Goal: Task Accomplishment & Management: Complete application form

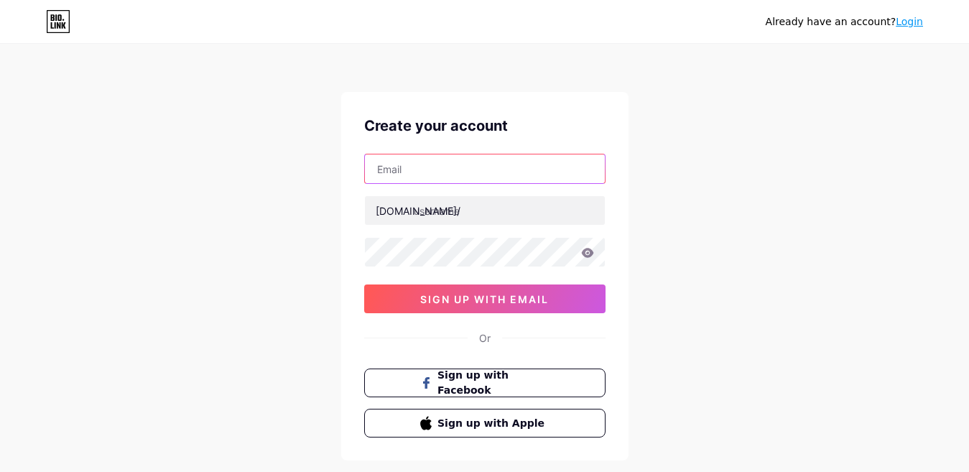
click at [430, 167] on input "text" at bounding box center [485, 169] width 240 height 29
type input "[EMAIL_ADDRESS][DOMAIN_NAME]"
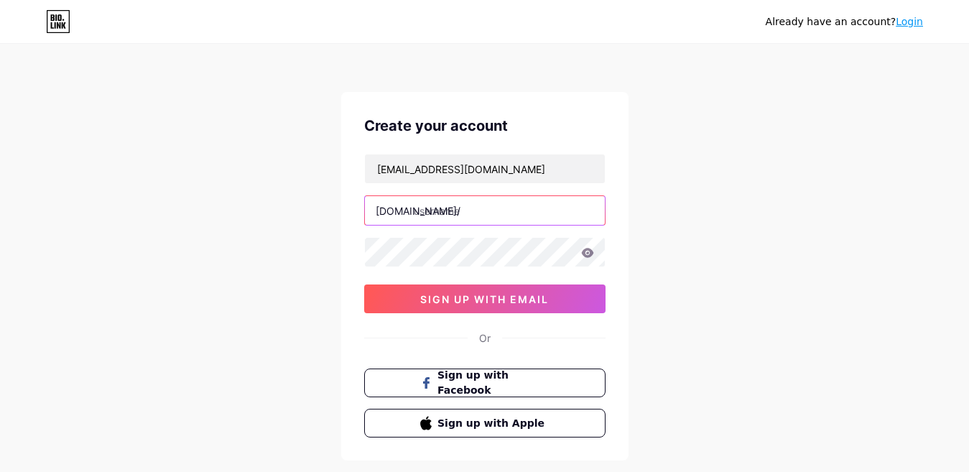
click at [423, 214] on input "text" at bounding box center [485, 210] width 240 height 29
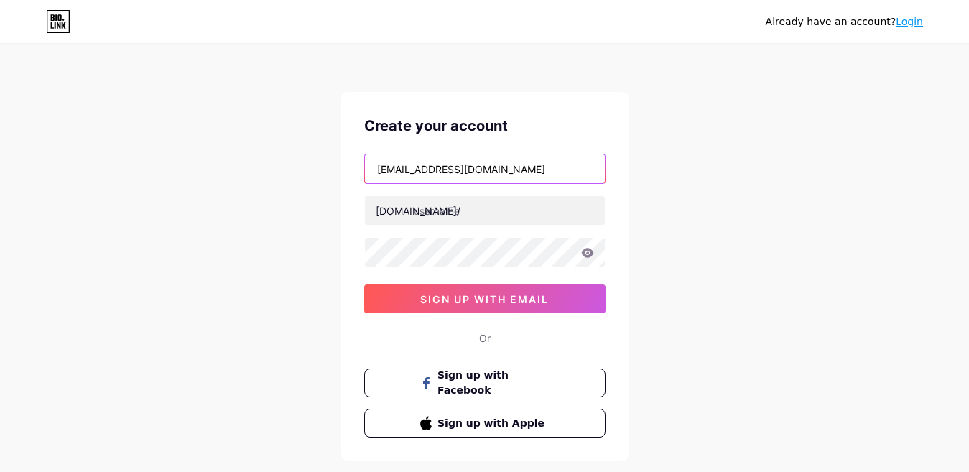
click at [487, 162] on input "[EMAIL_ADDRESS][DOMAIN_NAME]" at bounding box center [485, 169] width 240 height 29
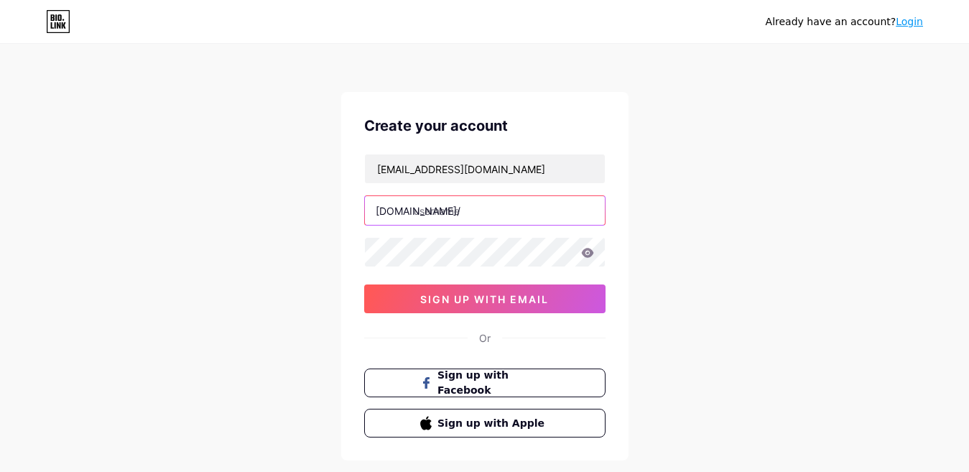
paste input "snapmagneticglasses"
type input "snapmagneticglasses"
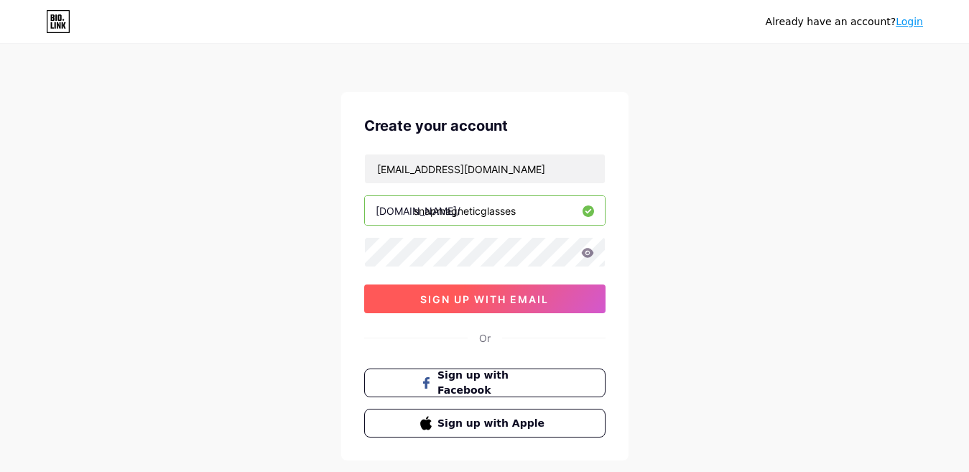
click at [503, 298] on span "sign up with email" at bounding box center [484, 299] width 129 height 12
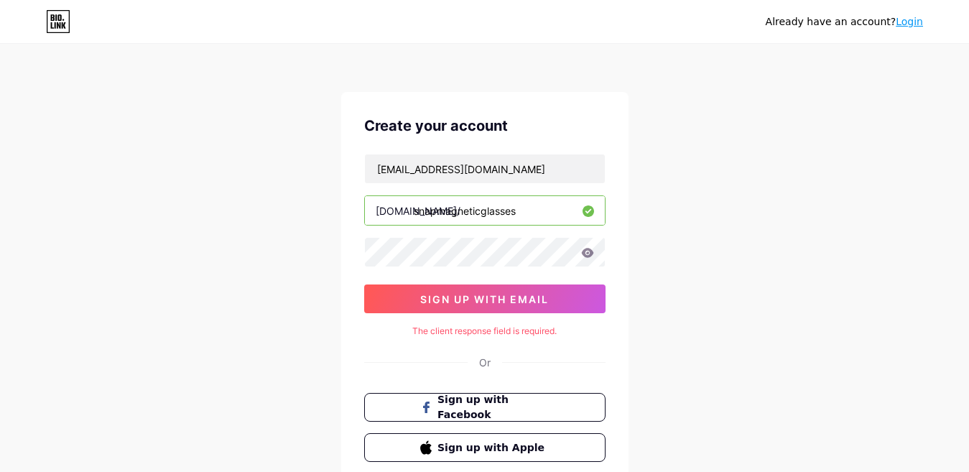
click at [482, 269] on div "[EMAIL_ADDRESS][DOMAIN_NAME] [DOMAIN_NAME]/ snapmagneticglasses sign up with em…" at bounding box center [484, 234] width 241 height 160
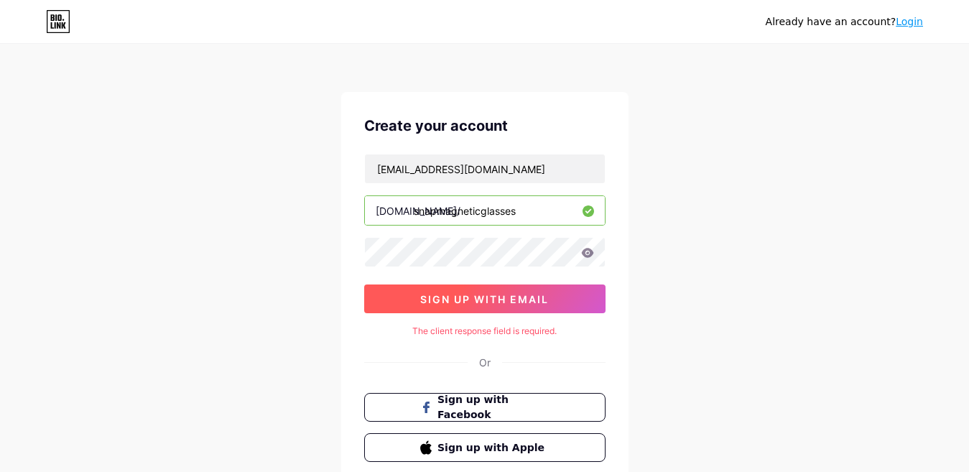
click at [481, 305] on span "sign up with email" at bounding box center [484, 299] width 129 height 12
